Goal: Task Accomplishment & Management: Manage account settings

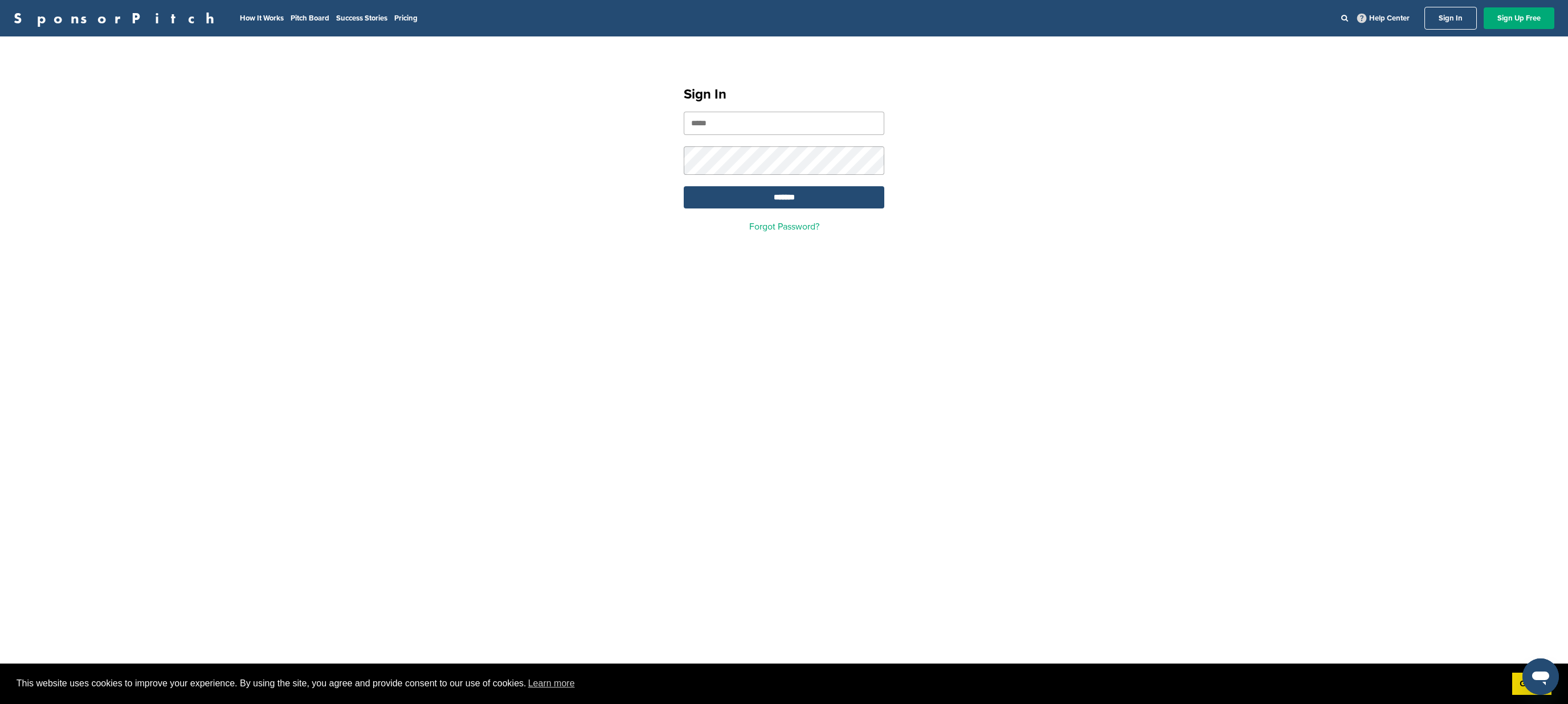
type input "**********"
click at [784, 206] on input "*******" at bounding box center [784, 197] width 201 height 22
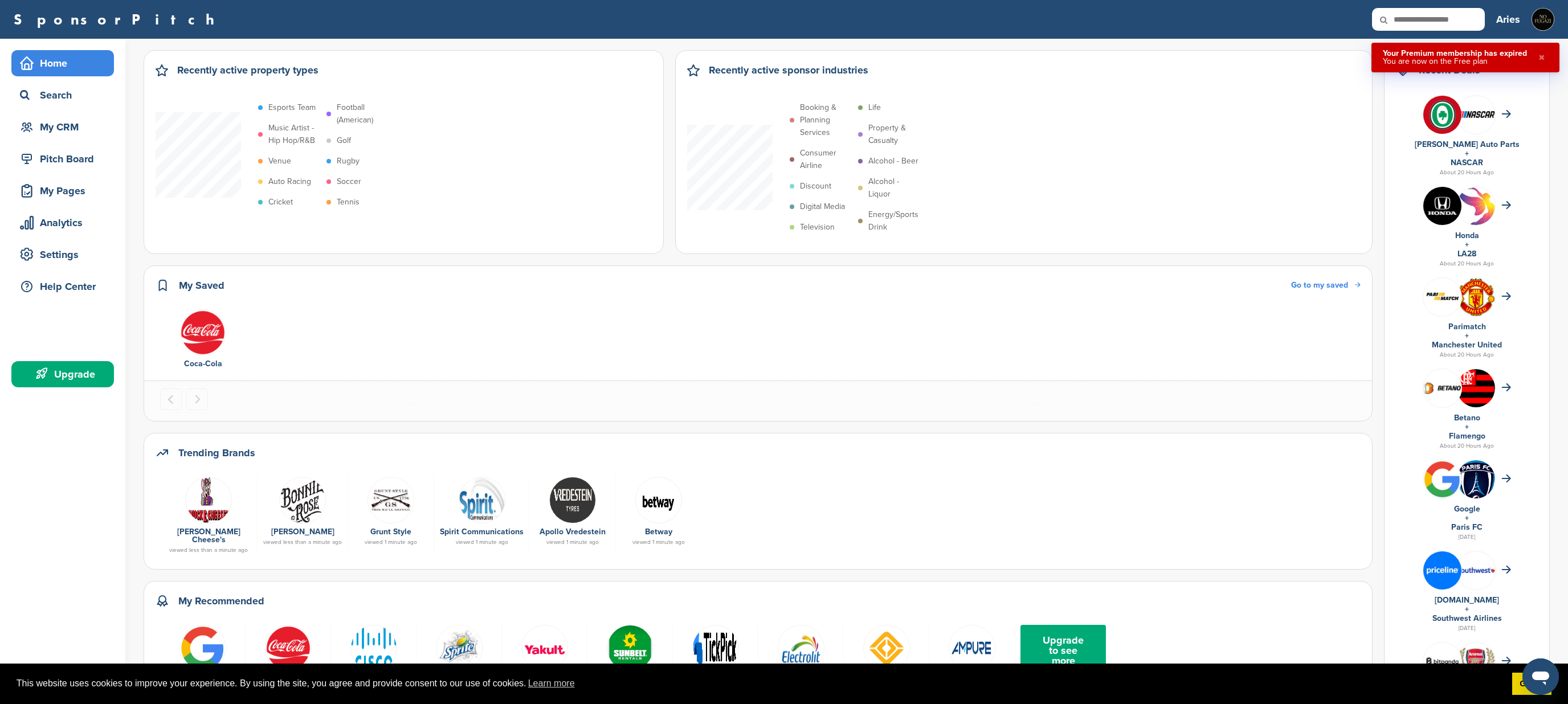
click at [1510, 21] on h3 "Aries" at bounding box center [1508, 19] width 24 height 16
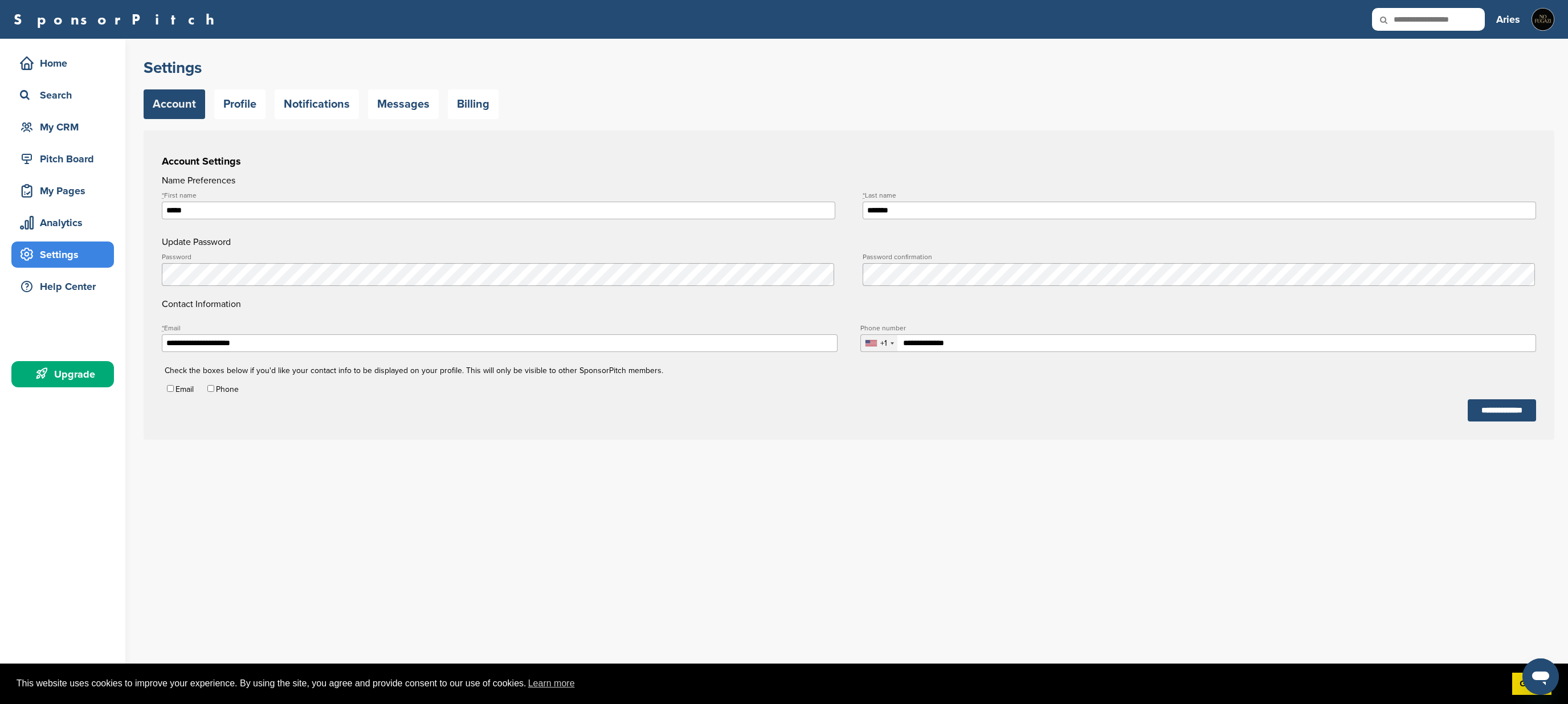
click at [59, 252] on div "Settings" at bounding box center [65, 254] width 97 height 21
click at [481, 99] on link "Billing" at bounding box center [473, 104] width 51 height 29
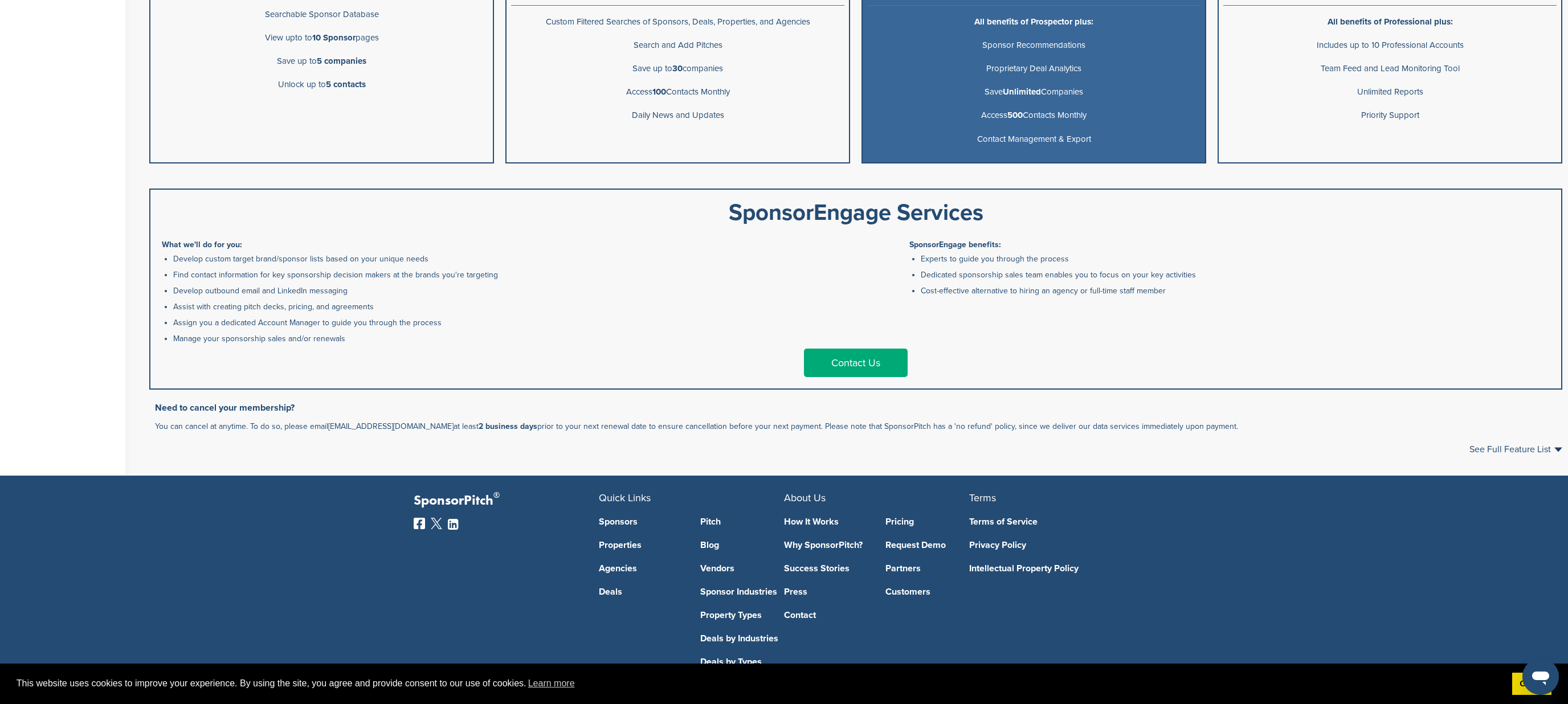
scroll to position [399, 0]
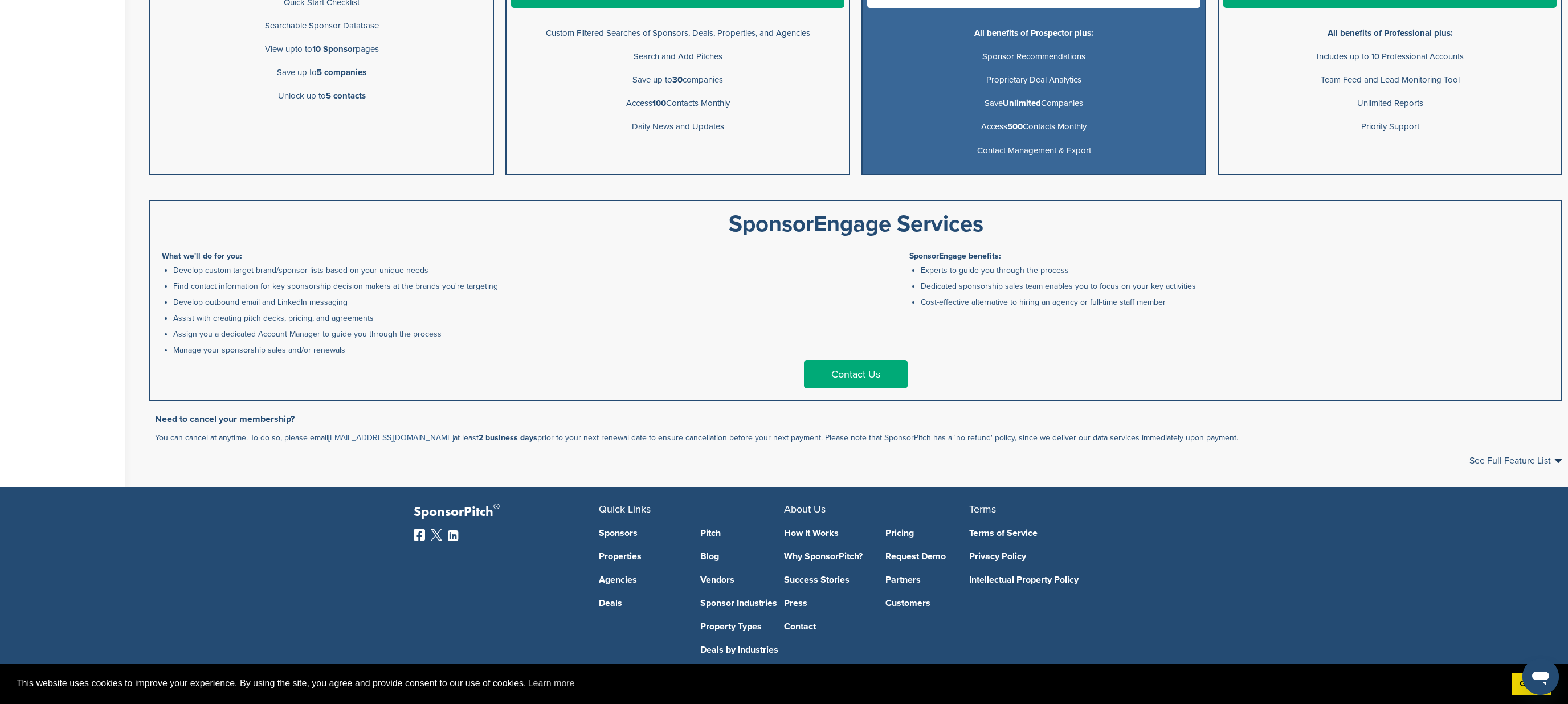
click at [390, 437] on link "[EMAIL_ADDRESS][DOMAIN_NAME]" at bounding box center [391, 437] width 125 height 9
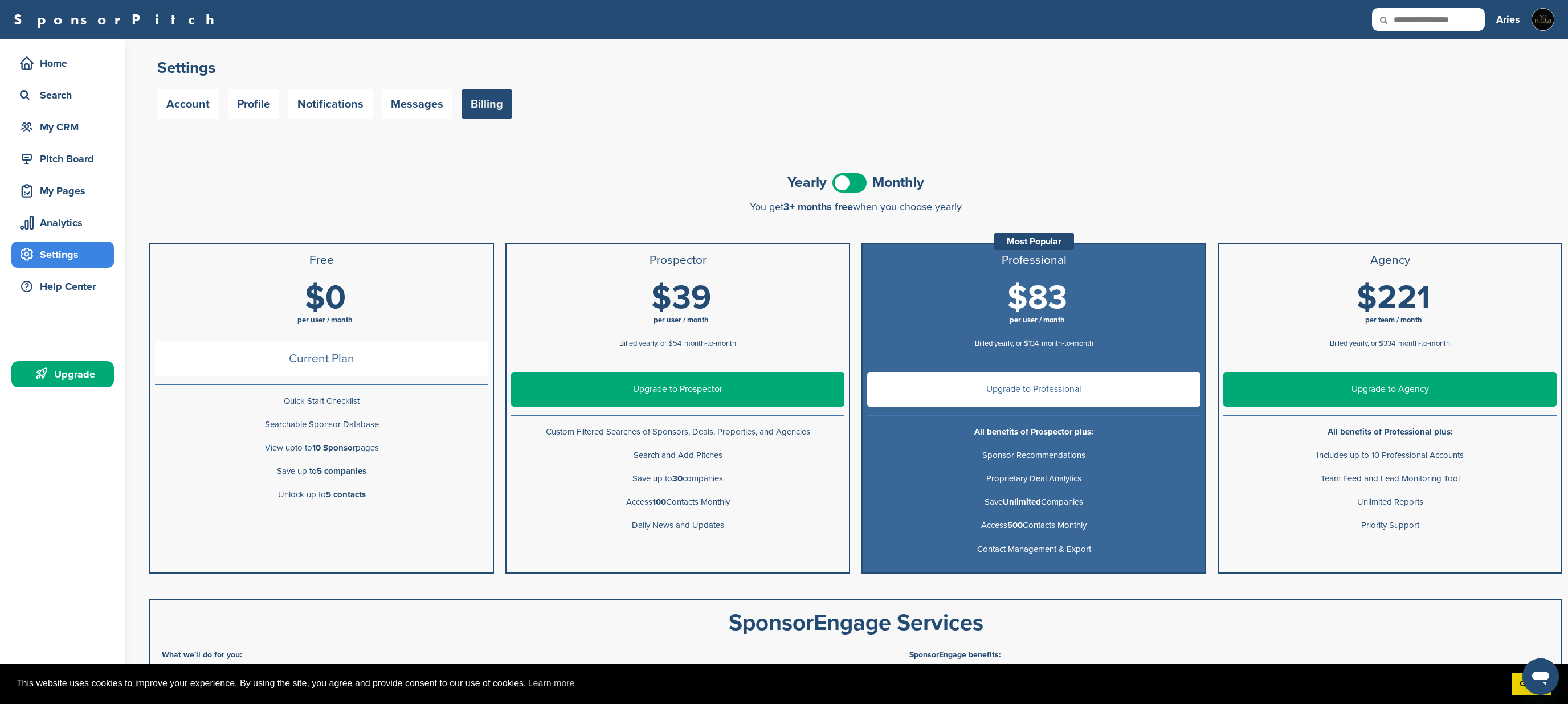
scroll to position [0, 0]
click at [203, 108] on link "Account" at bounding box center [188, 104] width 61 height 29
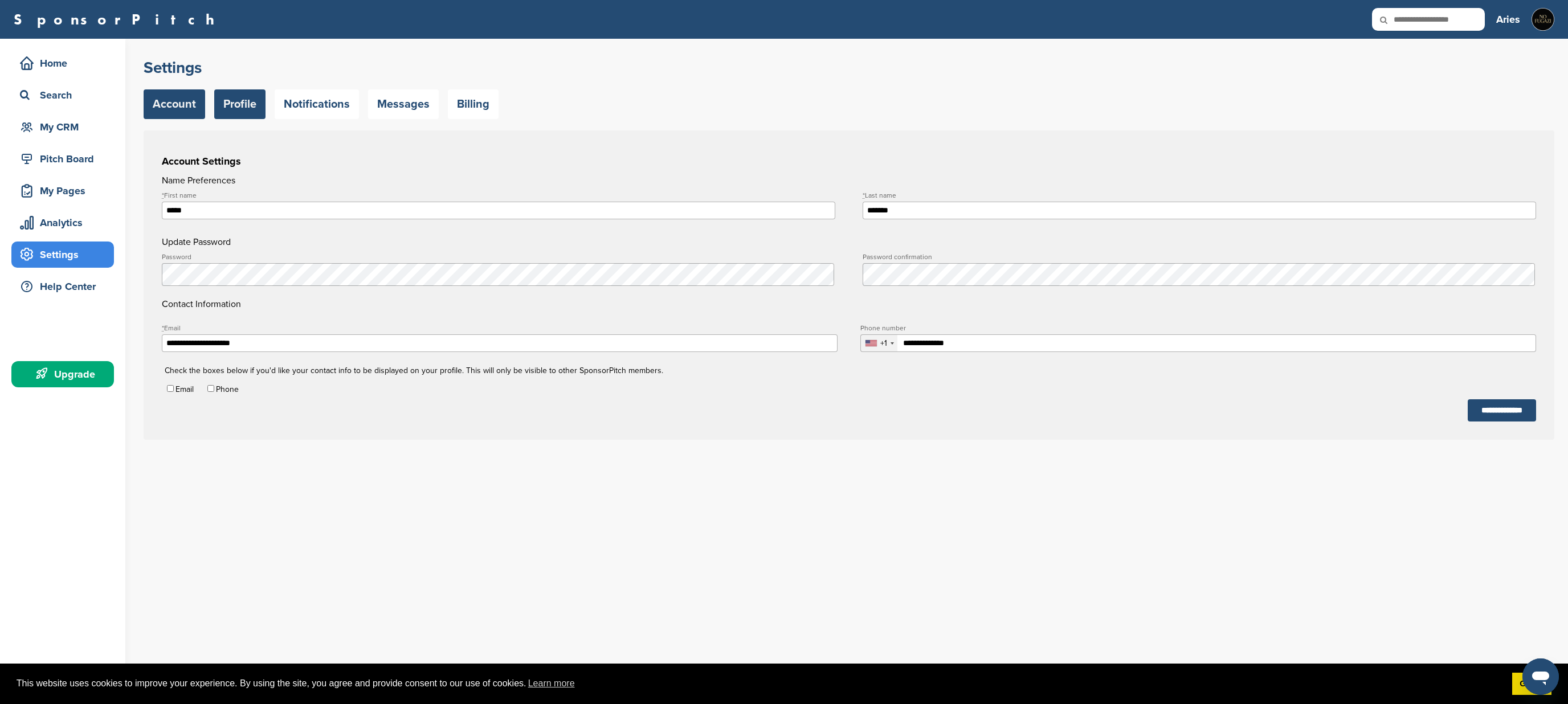
click at [240, 106] on link "Profile" at bounding box center [240, 104] width 51 height 29
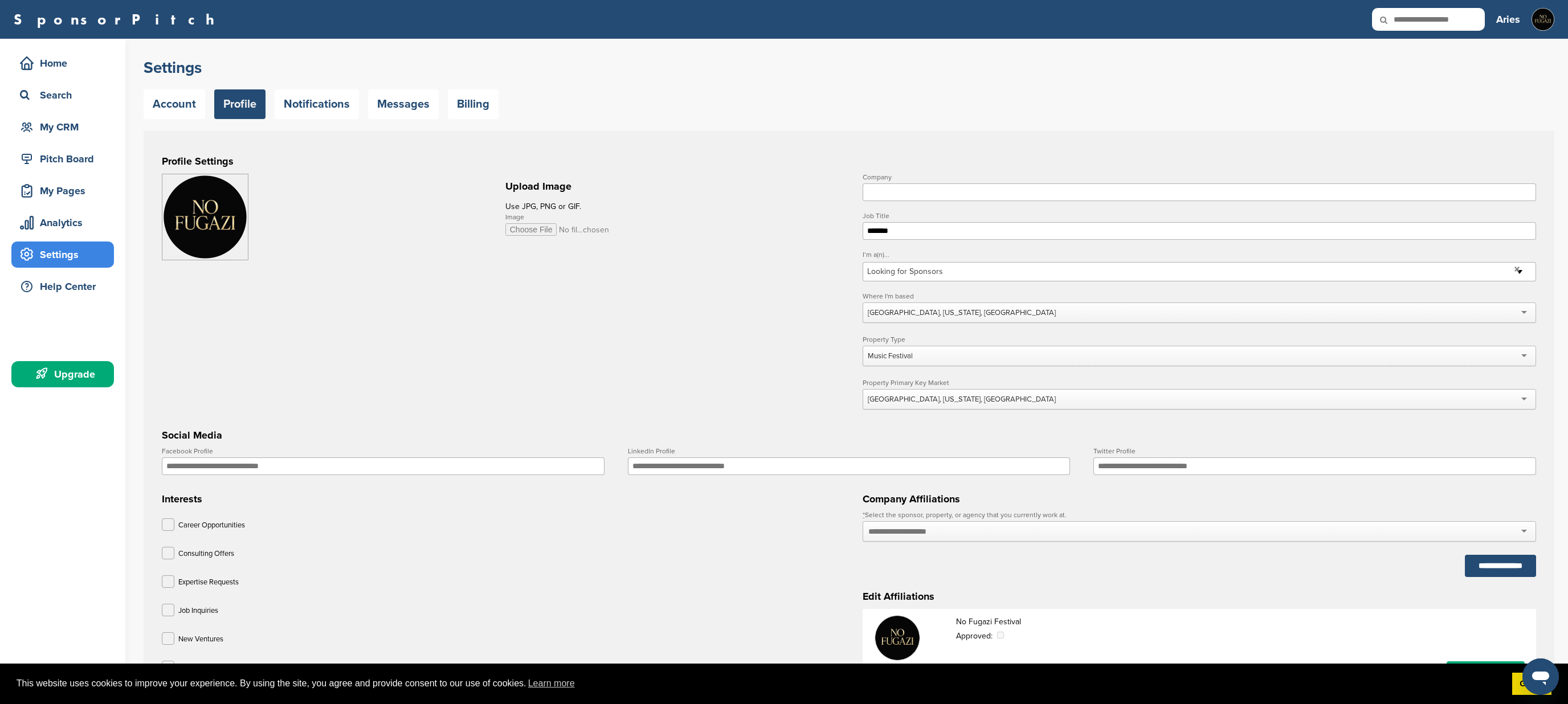
click at [240, 106] on link "Profile" at bounding box center [240, 104] width 51 height 29
click at [469, 102] on link "Billing" at bounding box center [473, 104] width 51 height 29
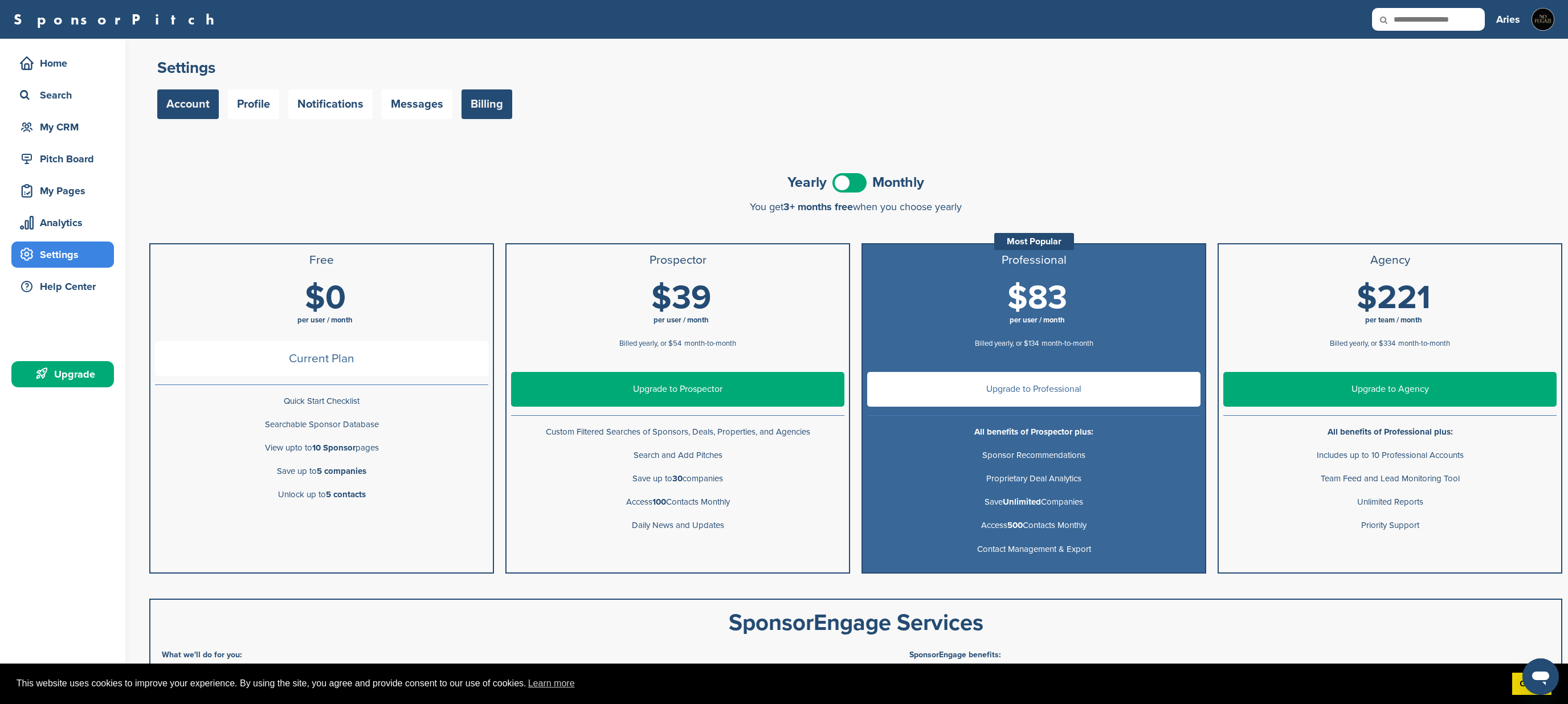
click at [206, 104] on link "Account" at bounding box center [188, 104] width 61 height 29
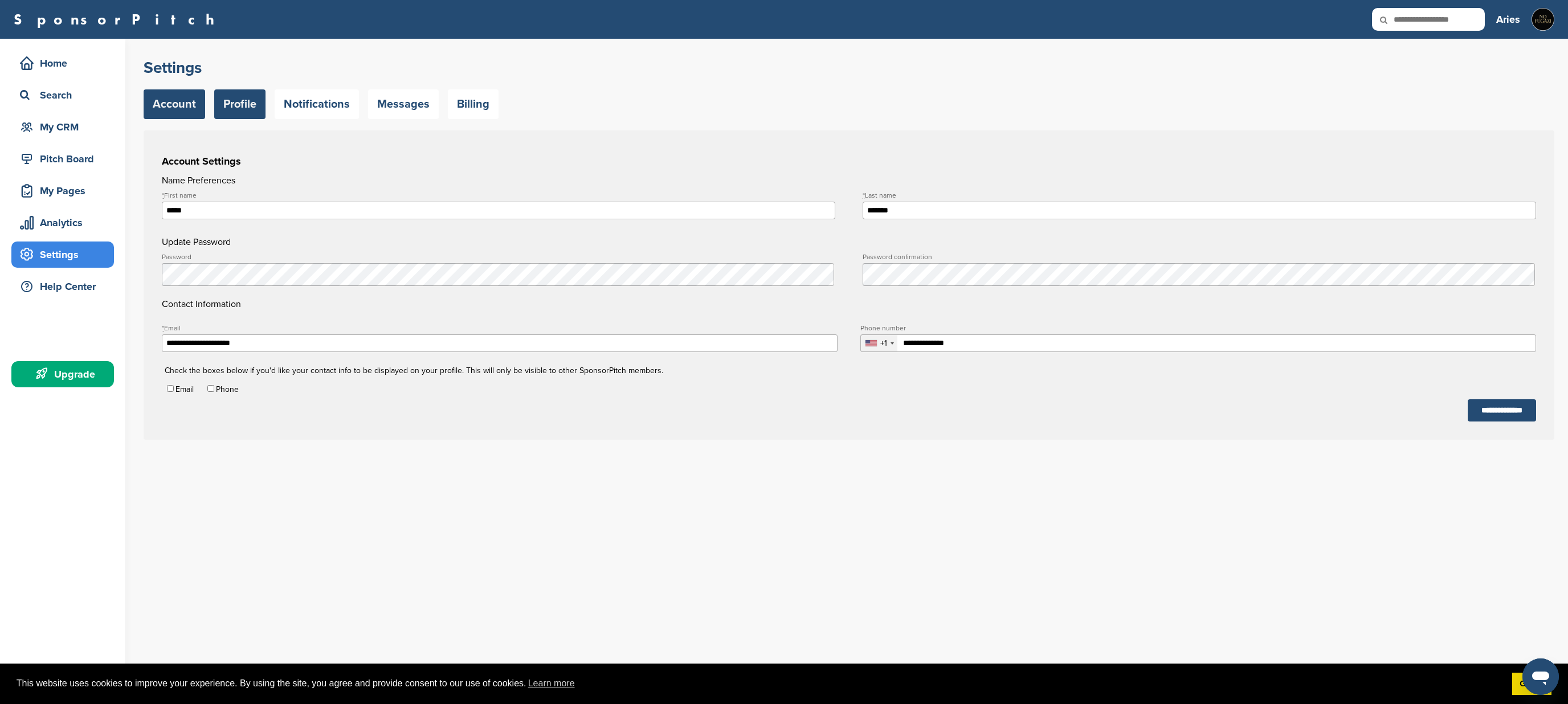
click at [255, 112] on link "Profile" at bounding box center [240, 104] width 51 height 29
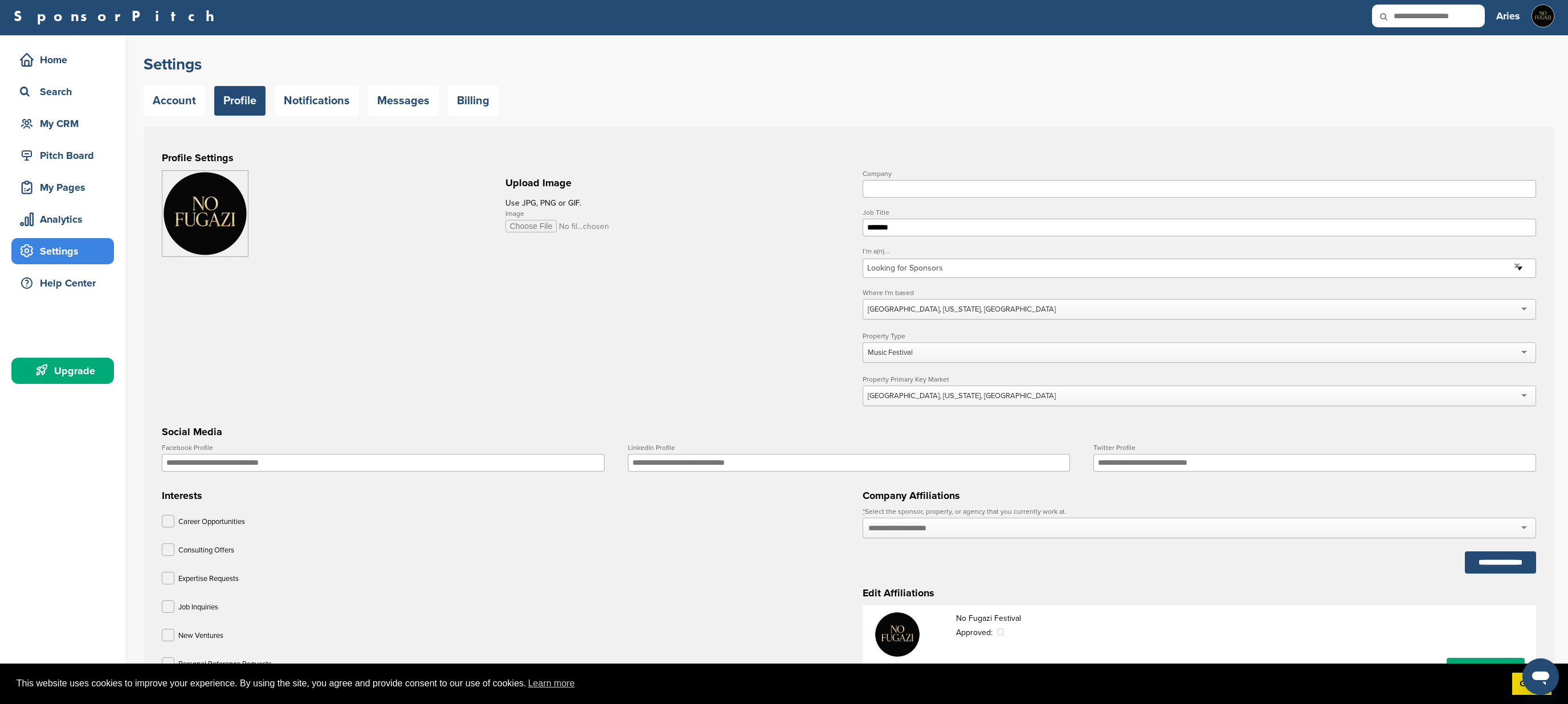
scroll to position [3, 0]
